Goal: Check status

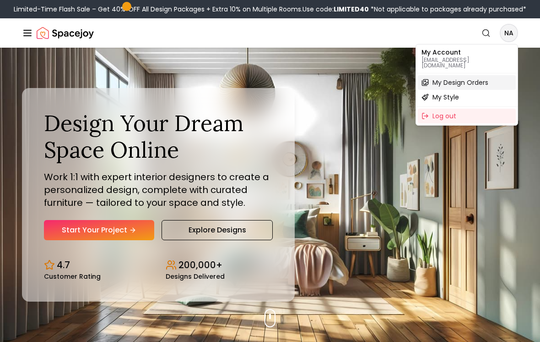
click at [479, 78] on span "My Design Orders" at bounding box center [461, 82] width 56 height 9
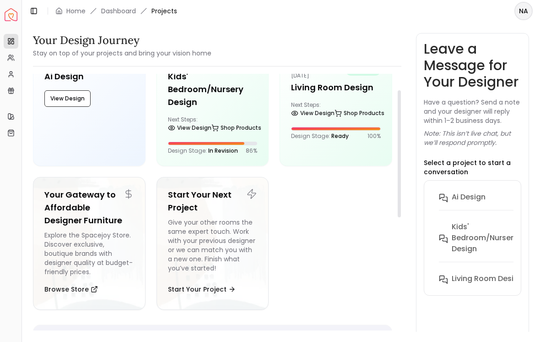
scroll to position [34, 0]
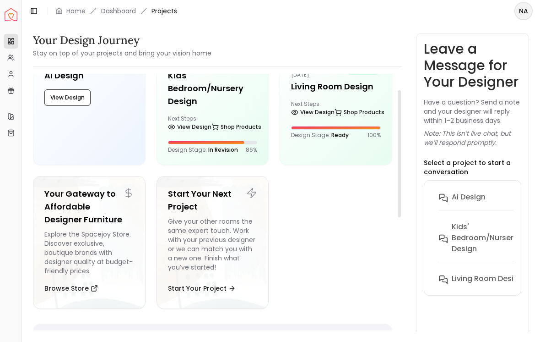
click at [214, 125] on div "Delivered on: [DATE] bliss Kids' Bedroom/Nursery Design Next Steps: View Design…" at bounding box center [213, 105] width 112 height 117
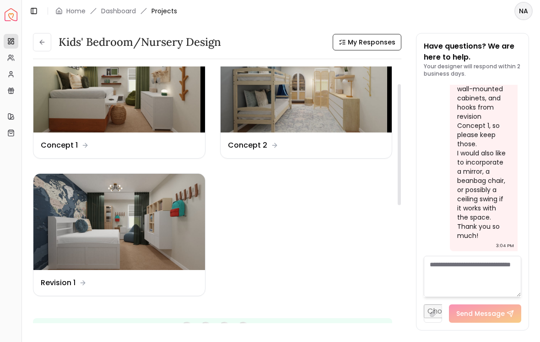
scroll to position [39, 0]
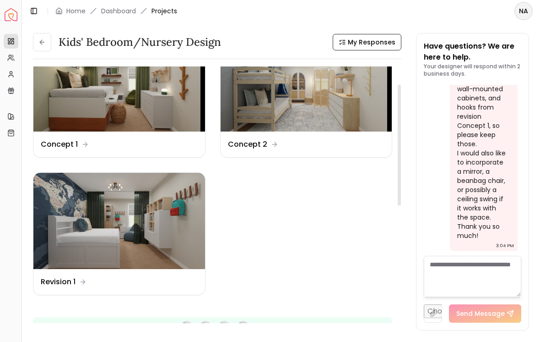
click at [125, 233] on img at bounding box center [119, 221] width 172 height 97
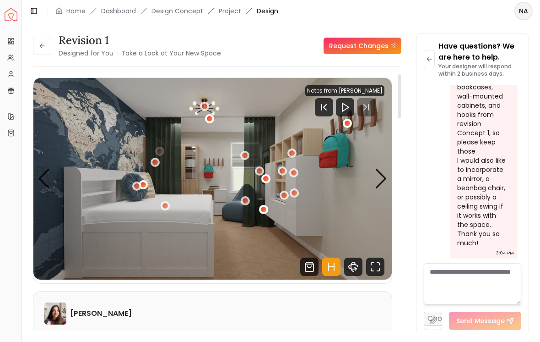
scroll to position [4413, 0]
